Goal: Information Seeking & Learning: Learn about a topic

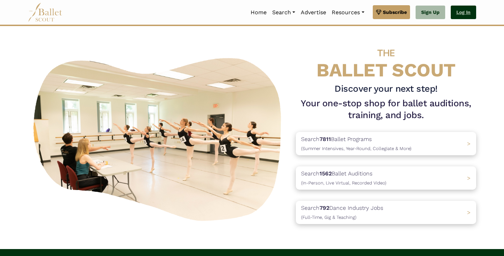
click at [473, 11] on link "Log In" at bounding box center [463, 13] width 25 height 14
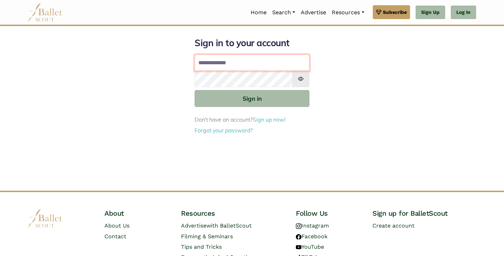
type input "**********"
click at [252, 98] on button "Sign in" at bounding box center [251, 98] width 115 height 17
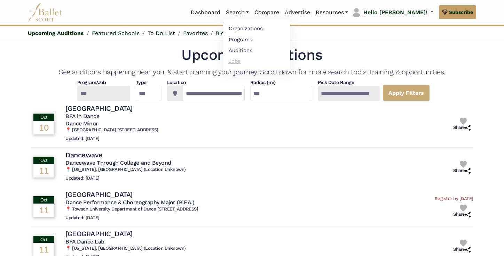
click at [263, 62] on link "Jobs" at bounding box center [256, 61] width 67 height 11
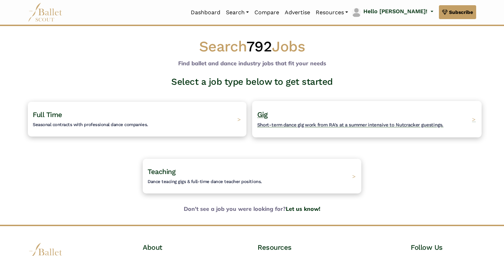
click at [285, 129] on div "Gig Short-term dance gig work from RA's at a summer intensive to Nutcracker gue…" at bounding box center [366, 119] width 229 height 37
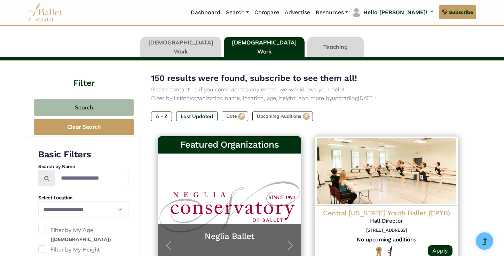
scroll to position [63, 0]
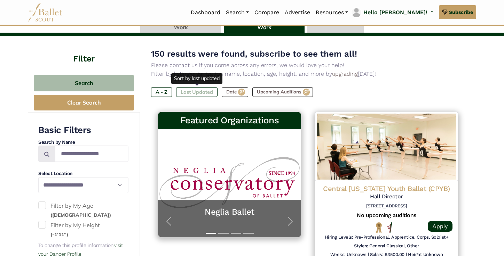
click at [211, 90] on label "Last Updated" at bounding box center [196, 92] width 41 height 10
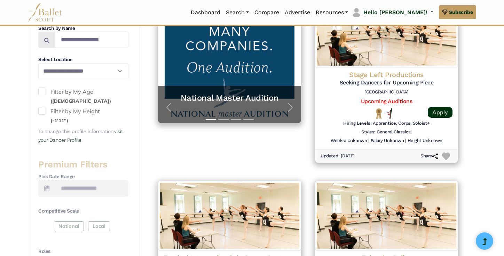
scroll to position [178, 0]
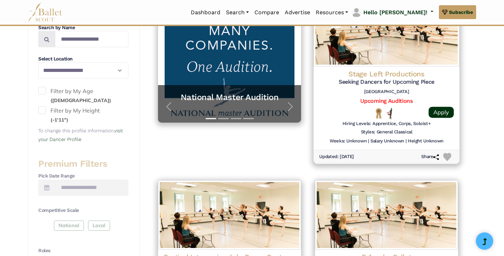
click at [392, 75] on h4 "Stage Left Productions" at bounding box center [386, 74] width 135 height 9
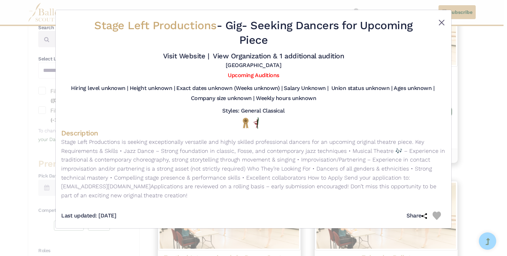
click at [442, 22] on button "Close" at bounding box center [442, 22] width 8 height 8
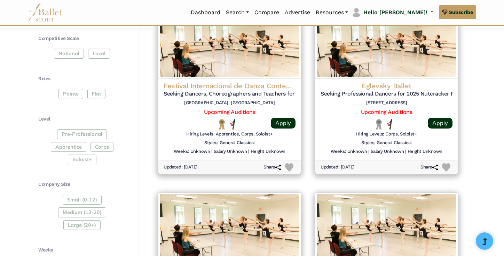
scroll to position [351, 0]
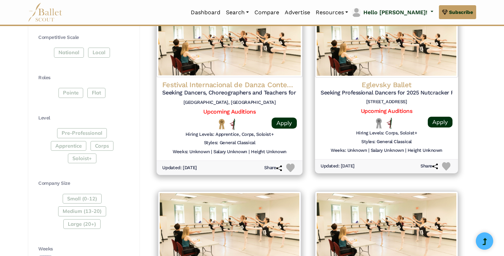
click at [278, 80] on h4 "Festival Internacional de Danza Contemporánea de la [GEOGRAPHIC_DATA]" at bounding box center [229, 84] width 135 height 9
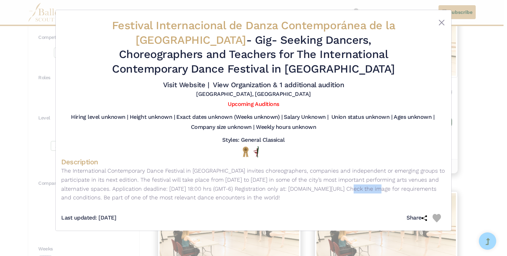
drag, startPoint x: 332, startPoint y: 194, endPoint x: 357, endPoint y: 194, distance: 25.1
click at [357, 194] on p "The International Contemporary Dance Festival in Mexico City invites choreograp…" at bounding box center [253, 184] width 385 height 35
click at [268, 213] on div "Last updated: Oct. 6, 2025 Share" at bounding box center [253, 215] width 385 height 19
click at [265, 197] on p "The International Contemporary Dance Festival in Mexico City invites choreograp…" at bounding box center [253, 184] width 385 height 35
click at [265, 89] on link "View Organization & 1 additional audition" at bounding box center [278, 85] width 131 height 8
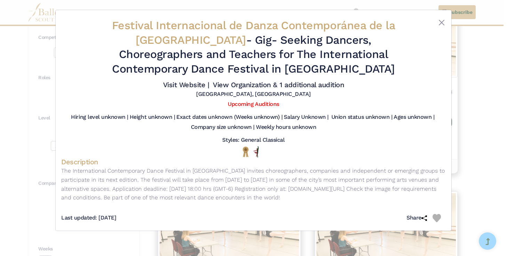
click at [447, 24] on div "Festival Internacional de Danza Contemporánea de la Ciudad de México - Gig - Se…" at bounding box center [254, 120] width 396 height 221
click at [440, 24] on button "Close" at bounding box center [442, 22] width 8 height 8
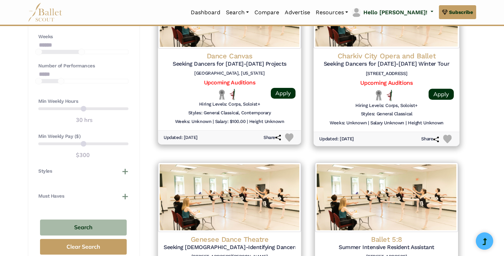
scroll to position [563, 0]
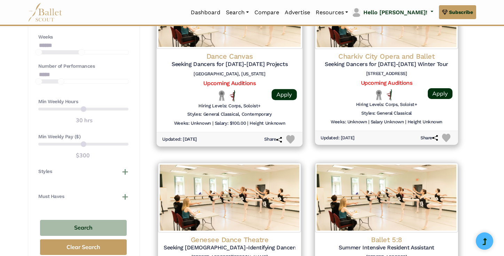
click at [226, 52] on h4 "Dance Canvas" at bounding box center [229, 55] width 135 height 9
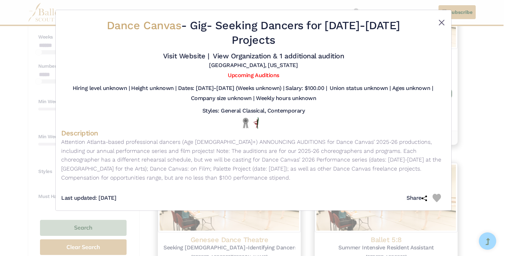
click at [440, 22] on button "Close" at bounding box center [442, 22] width 8 height 8
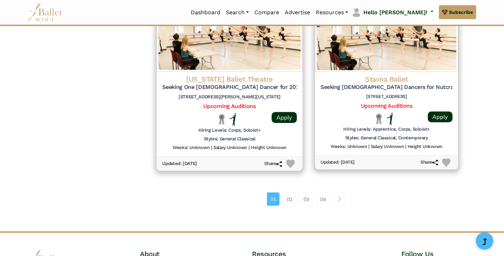
scroll to position [909, 0]
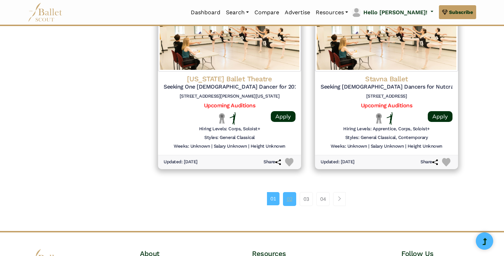
click at [286, 192] on link "02" at bounding box center [289, 199] width 13 height 14
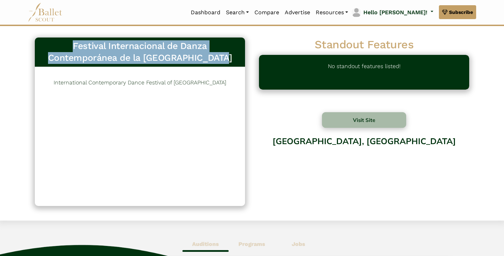
drag, startPoint x: 226, startPoint y: 57, endPoint x: 44, endPoint y: 43, distance: 182.9
click at [44, 43] on h3 "Festival Internacional de Danza Contemporánea de la Ciudad de México" at bounding box center [139, 52] width 199 height 24
copy h3 "Festival Internacional de Danza Contemporánea de la Ciudad de México"
click at [339, 121] on button "Visit Site" at bounding box center [364, 120] width 84 height 16
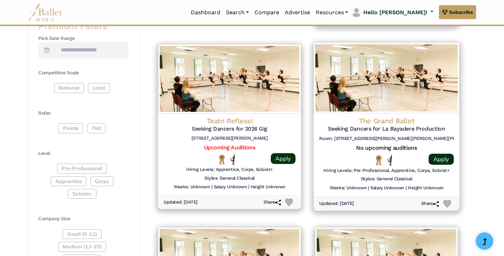
scroll to position [325, 0]
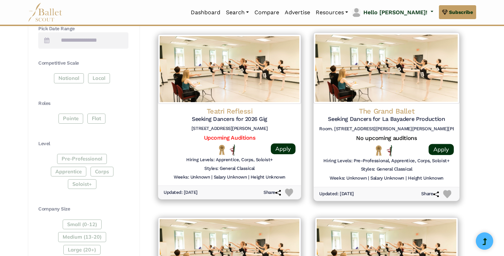
click at [376, 109] on h4 "The Grand Ballet" at bounding box center [386, 111] width 135 height 9
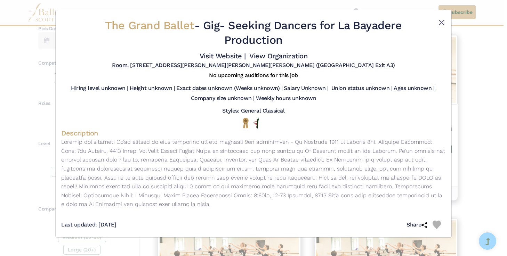
click at [441, 21] on button "Close" at bounding box center [442, 22] width 8 height 8
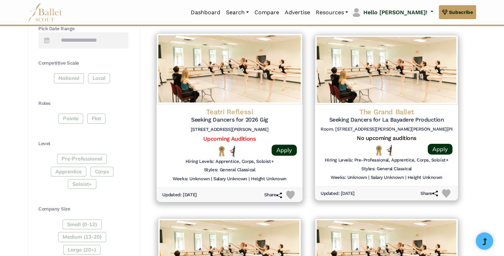
click at [260, 109] on h4 "Teatri Reflessi" at bounding box center [229, 111] width 135 height 9
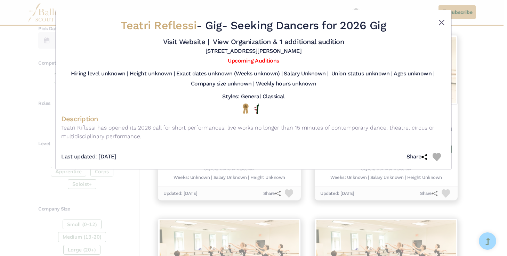
click at [442, 22] on button "Close" at bounding box center [442, 22] width 8 height 8
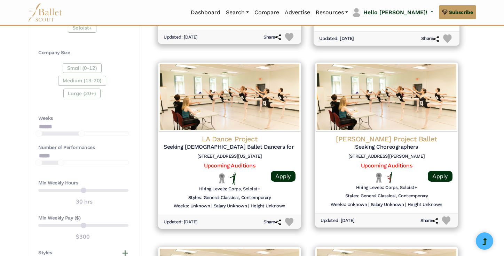
scroll to position [485, 0]
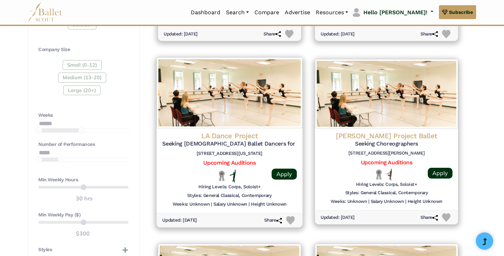
click at [264, 128] on div "LA Dance Project Seeking Male Ballet Dancers for ROMEO & JULIET SUITE 2245 E Wa…" at bounding box center [230, 170] width 146 height 85
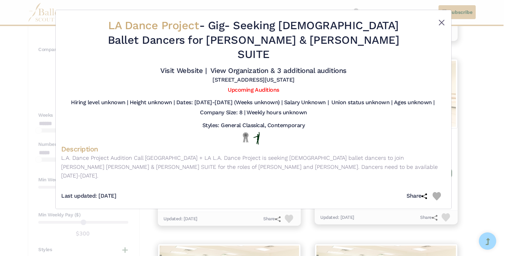
click at [442, 22] on button "Close" at bounding box center [442, 22] width 8 height 8
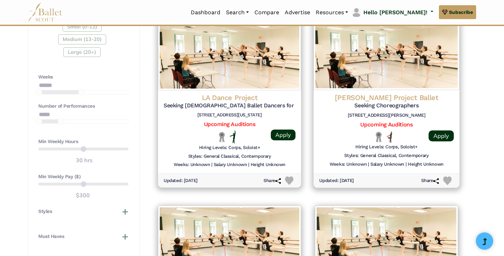
scroll to position [524, 0]
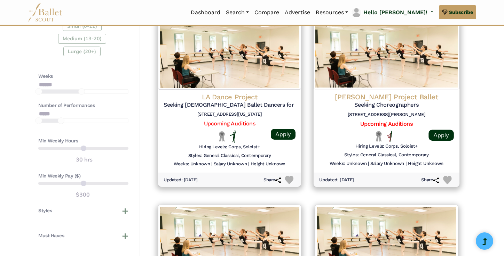
click at [430, 92] on h4 "Brockus Project Ballet" at bounding box center [386, 96] width 135 height 9
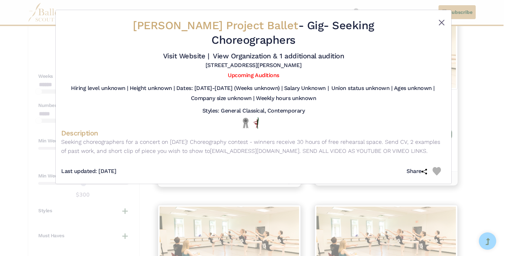
click at [442, 22] on button "Close" at bounding box center [442, 22] width 8 height 8
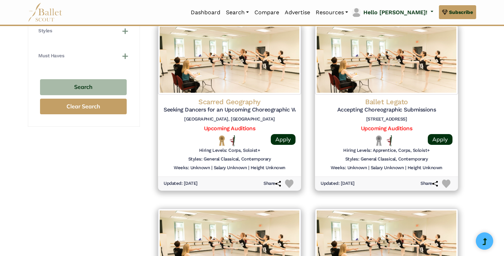
scroll to position [706, 0]
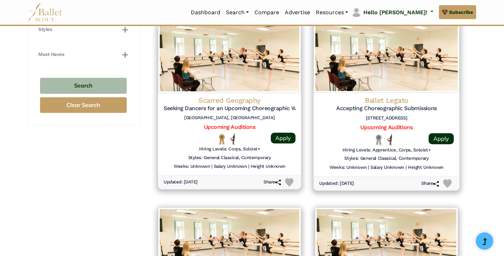
click at [395, 96] on h4 "Ballet Legato" at bounding box center [386, 100] width 135 height 9
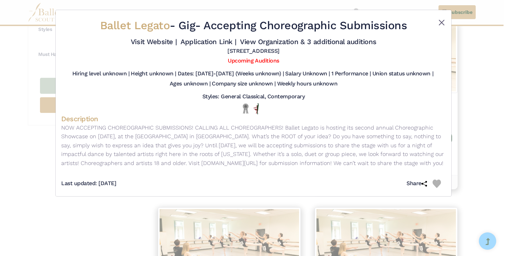
click at [442, 21] on button "Close" at bounding box center [442, 22] width 8 height 8
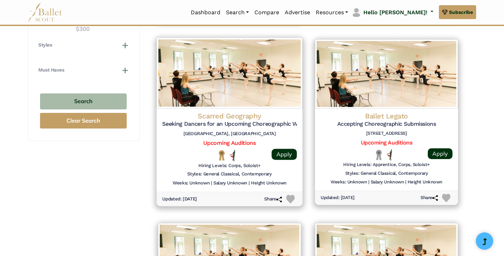
scroll to position [690, 0]
click at [247, 112] on h4 "Scarred Geography" at bounding box center [229, 116] width 135 height 9
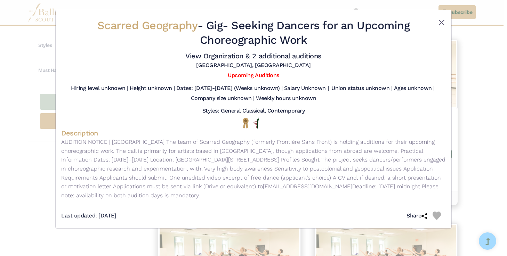
click at [442, 22] on button "Close" at bounding box center [442, 22] width 8 height 8
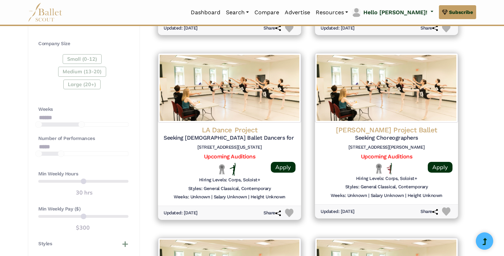
scroll to position [360, 0]
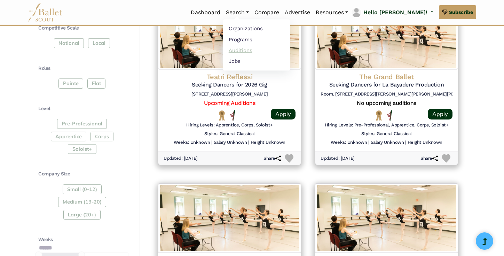
click at [264, 50] on link "Auditions" at bounding box center [256, 50] width 67 height 11
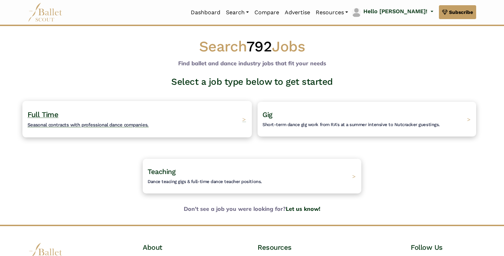
click at [183, 115] on div "Full Time Seasonal contracts with professional dance companies. >" at bounding box center [136, 119] width 229 height 37
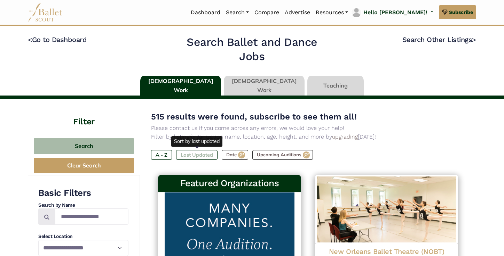
click at [198, 152] on label "Last Updated" at bounding box center [196, 155] width 41 height 10
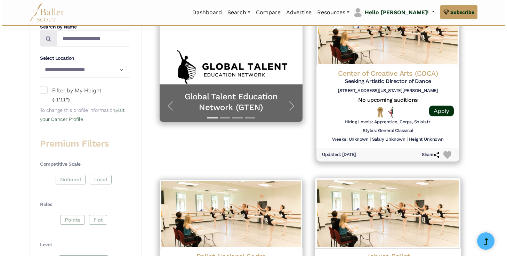
scroll to position [166, 0]
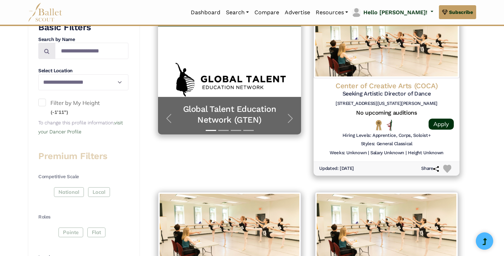
click at [357, 88] on h4 "Center of Creative Arts (COCA)" at bounding box center [386, 85] width 135 height 9
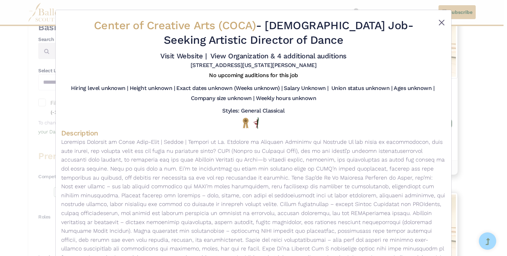
scroll to position [0, 0]
click at [440, 24] on button "Close" at bounding box center [442, 22] width 8 height 8
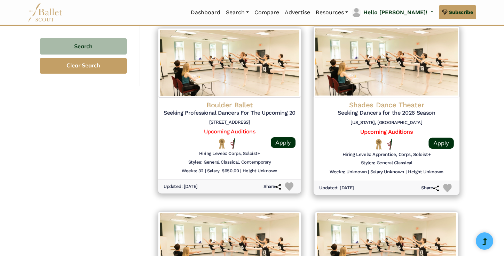
scroll to position [702, 0]
